Goal: Find specific page/section: Find specific page/section

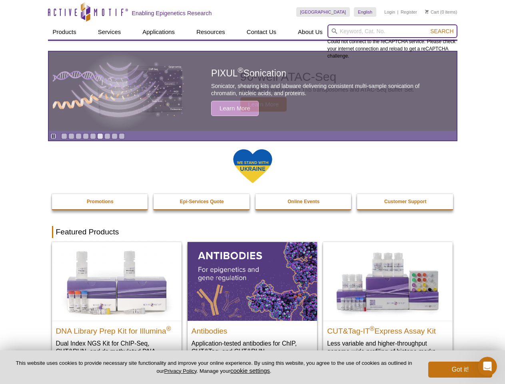
click at [392, 31] on input "search" at bounding box center [392, 31] width 130 height 14
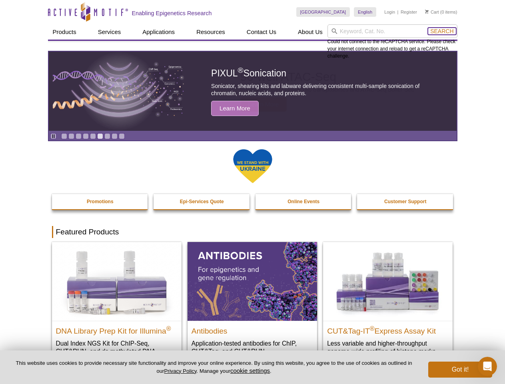
click at [442, 31] on span "Search" at bounding box center [441, 31] width 23 height 6
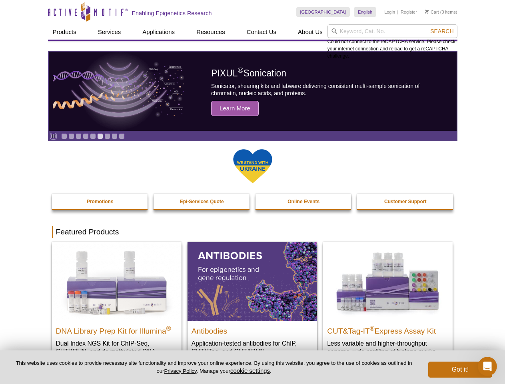
click at [53, 136] on icon "Pause" at bounding box center [53, 135] width 5 height 5
click at [64, 136] on link "Go to slide 1" at bounding box center [64, 136] width 6 height 6
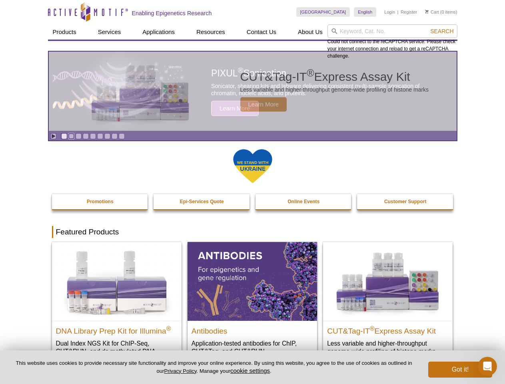
click at [71, 136] on link "Go to slide 2" at bounding box center [71, 136] width 6 height 6
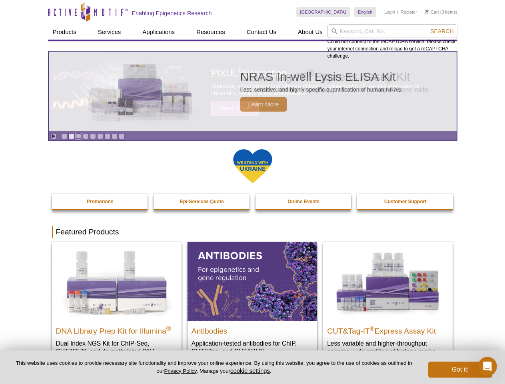
click at [78, 136] on link "Go to slide 3" at bounding box center [79, 136] width 6 height 6
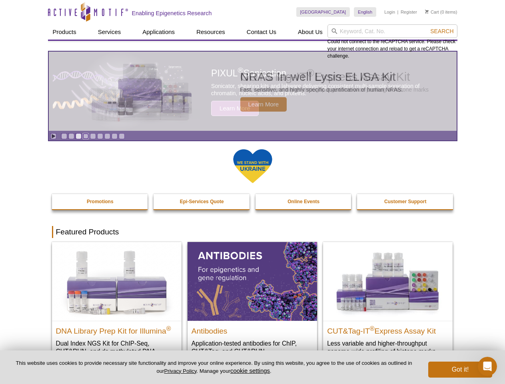
click at [86, 136] on link "Go to slide 4" at bounding box center [86, 136] width 6 height 6
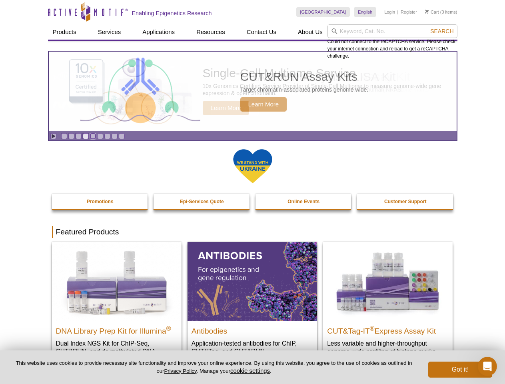
click at [93, 136] on link "Go to slide 5" at bounding box center [93, 136] width 6 height 6
click at [100, 136] on link "Go to slide 6" at bounding box center [100, 136] width 6 height 6
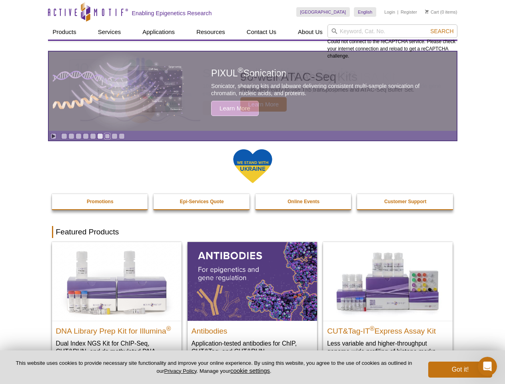
click at [107, 136] on link "Go to slide 7" at bounding box center [107, 136] width 6 height 6
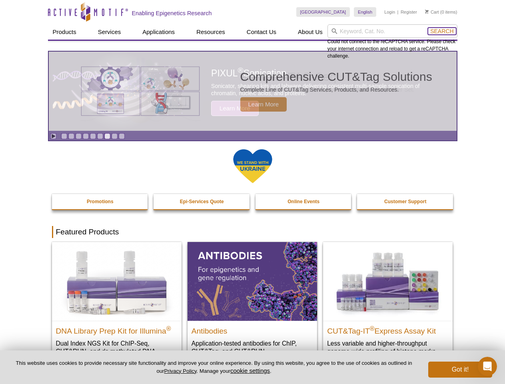
click at [442, 31] on span "Search" at bounding box center [441, 31] width 23 height 6
